Goal: Information Seeking & Learning: Learn about a topic

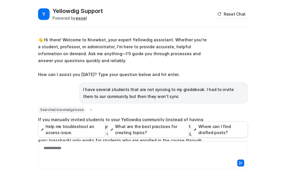
scroll to position [68, 0]
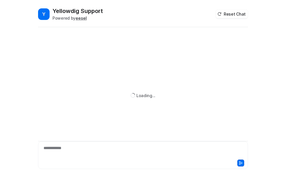
click at [59, 146] on div "**********" at bounding box center [142, 151] width 207 height 13
paste div
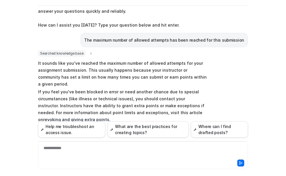
scroll to position [55, 0]
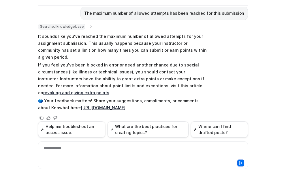
click at [61, 148] on div "**********" at bounding box center [142, 151] width 207 height 13
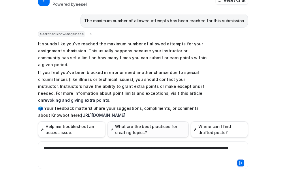
scroll to position [21, 0]
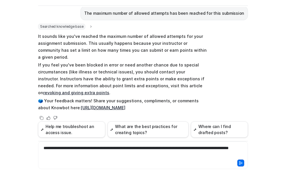
click at [101, 153] on div "**********" at bounding box center [142, 151] width 207 height 13
drag, startPoint x: 60, startPoint y: 148, endPoint x: 63, endPoint y: 150, distance: 3.3
click at [61, 148] on div "**********" at bounding box center [142, 151] width 207 height 13
click at [91, 154] on div "**********" at bounding box center [142, 151] width 207 height 13
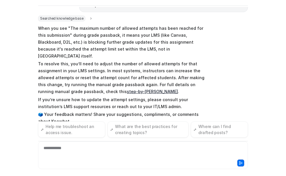
scroll to position [195, 0]
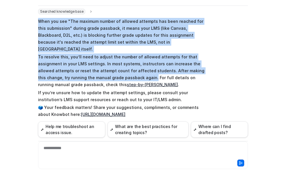
drag, startPoint x: 37, startPoint y: 12, endPoint x: 118, endPoint y: 64, distance: 96.7
click at [118, 64] on span "When you see "The maximum number of allowed attempts has been reached for this …" at bounding box center [122, 68] width 169 height 102
copy span "When you see "The maximum number of allowed attempts has been reached for this …"
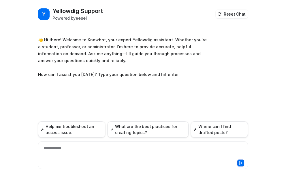
click at [58, 149] on div "**********" at bounding box center [142, 151] width 207 height 13
paste div
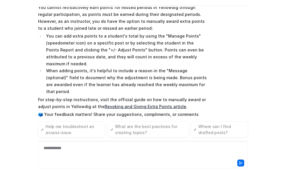
scroll to position [104, 0]
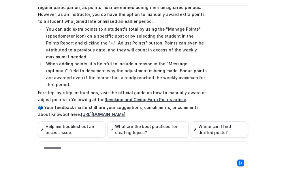
click at [108, 97] on link "Revoking and Giving Extra Points article" at bounding box center [146, 99] width 82 height 5
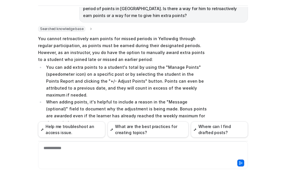
scroll to position [76, 0]
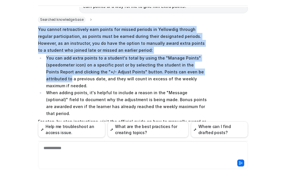
drag, startPoint x: 37, startPoint y: 29, endPoint x: 208, endPoint y: 72, distance: 176.3
click at [208, 72] on div "Searched knowledge base search_queries : [ "retroactively earn points missed pe…" at bounding box center [143, 87] width 210 height 140
click at [201, 56] on li "You can add extra points to a student's total by using the "Manage Points" (spe…" at bounding box center [125, 71] width 162 height 35
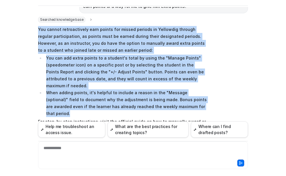
drag, startPoint x: 195, startPoint y: 98, endPoint x: 36, endPoint y: 29, distance: 173.0
click at [38, 29] on span "You cannot retroactively earn points for missed periods in Yellowdig through re…" at bounding box center [122, 86] width 169 height 123
copy span "You cannot retroactively earn points for missed periods in Yellowdig through re…"
click at [39, 28] on p "You cannot retroactively earn points for missed periods in Yellowdig through re…" at bounding box center [122, 40] width 169 height 28
drag, startPoint x: 36, startPoint y: 29, endPoint x: 194, endPoint y: 102, distance: 173.6
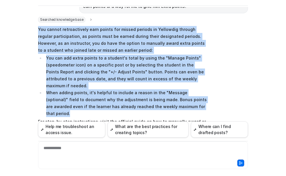
click at [194, 102] on span "You cannot retroactively earn points for missed periods in Yellowdig through re…" at bounding box center [122, 86] width 169 height 123
copy span "You cannot retroactively earn points for missed periods in Yellowdig through re…"
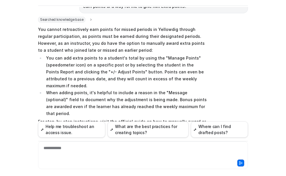
click at [168, 118] on p "For step-by-step instructions, visit the official guide on how to manually awar…" at bounding box center [122, 125] width 169 height 14
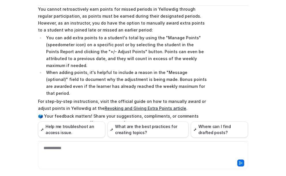
scroll to position [104, 0]
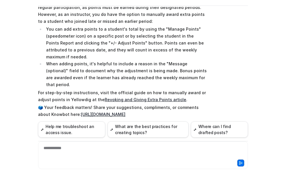
click at [54, 148] on div "**********" at bounding box center [142, 151] width 207 height 13
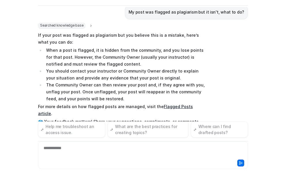
scroll to position [237, 0]
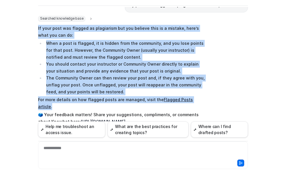
drag, startPoint x: 200, startPoint y: 86, endPoint x: 35, endPoint y: 14, distance: 179.8
click at [35, 14] on div "Y Yellowdig Support Powered by eesel Reset Chat 👋 Hi there! Welcome to Knowbot,…" at bounding box center [142, 70] width 219 height 169
click at [65, 46] on li "When a post is flagged, it is hidden from the community, and you lose points fo…" at bounding box center [125, 50] width 162 height 21
drag, startPoint x: 36, startPoint y: 15, endPoint x: 203, endPoint y: 83, distance: 180.2
click at [203, 83] on span "If your post was flagged as plagiarism but you believe this is a mistake, here’…" at bounding box center [122, 75] width 169 height 102
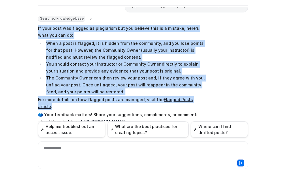
copy span "If your post was flagged as plagiarism but you believe this is a mistake, here’…"
click at [164, 97] on link "Flagged Posts article" at bounding box center [115, 103] width 155 height 12
